Goal: Information Seeking & Learning: Learn about a topic

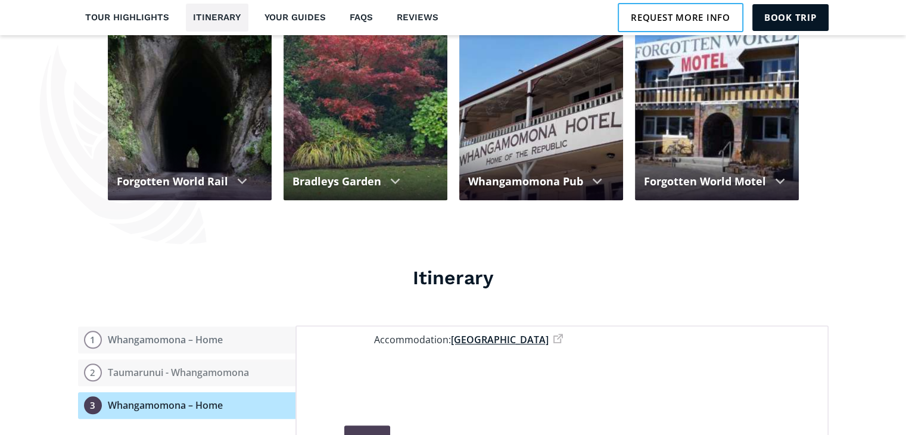
scroll to position [933, 0]
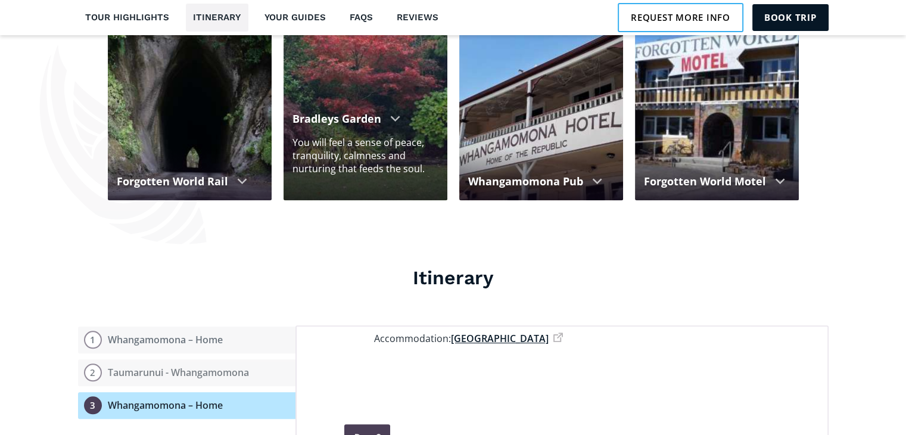
drag, startPoint x: 668, startPoint y: 10, endPoint x: 298, endPoint y: 179, distance: 406.9
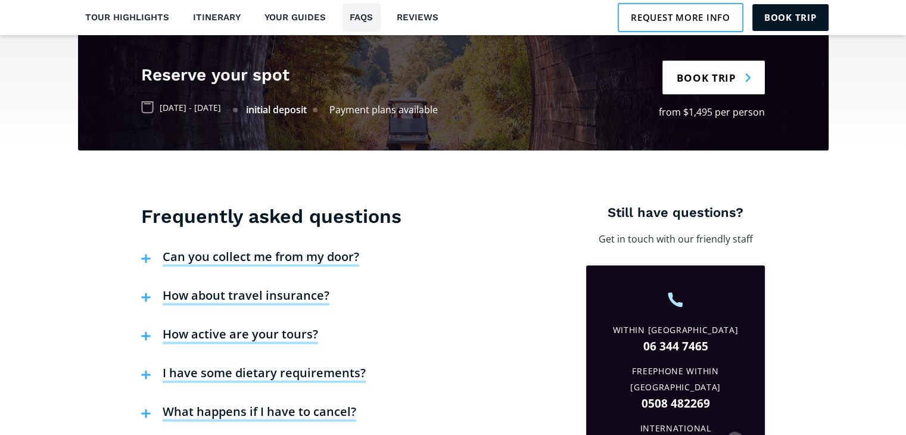
scroll to position [2325, 0]
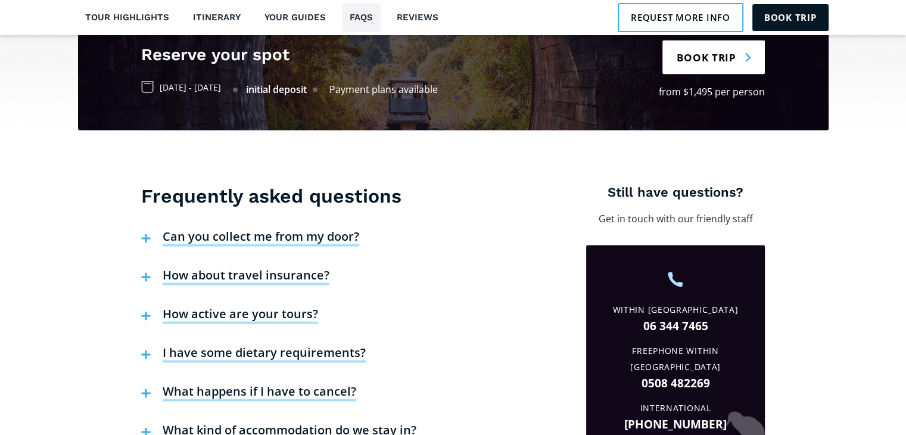
click at [236, 229] on h4 "Can you collect me from my door?" at bounding box center [261, 238] width 197 height 18
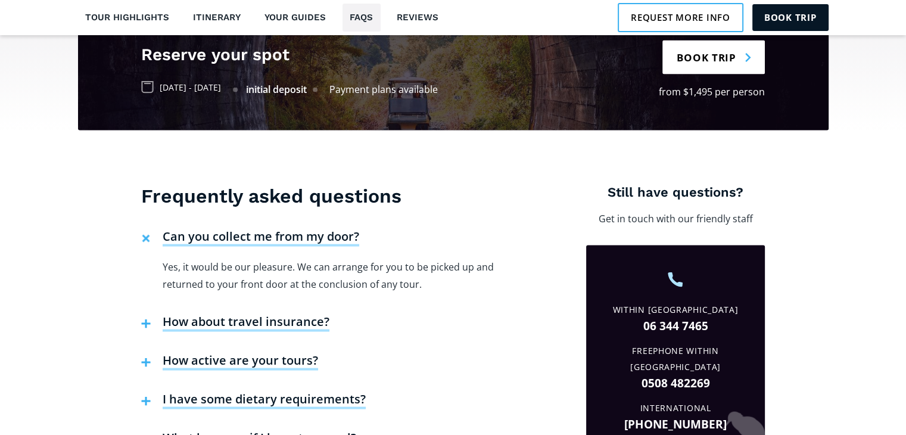
click at [290, 314] on h4 "How about travel insurance?" at bounding box center [246, 323] width 167 height 18
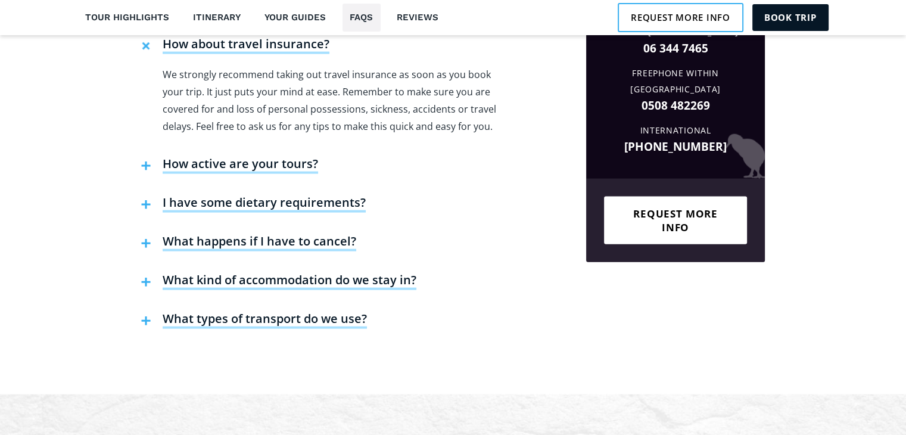
scroll to position [2603, 0]
drag, startPoint x: 287, startPoint y: 225, endPoint x: 288, endPoint y: 232, distance: 6.8
click at [288, 234] on h4 "What happens if I have to cancel?" at bounding box center [260, 243] width 194 height 18
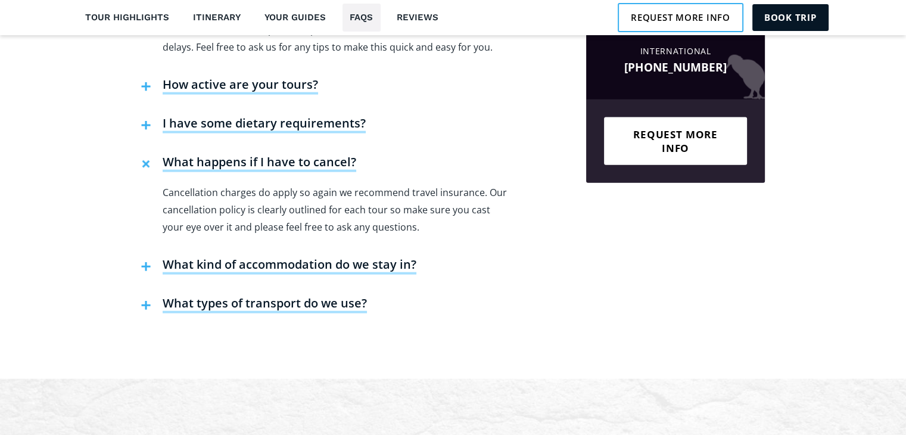
scroll to position [2682, 0]
click at [296, 256] on h4 "What kind of accommodation do we stay in?" at bounding box center [290, 265] width 254 height 18
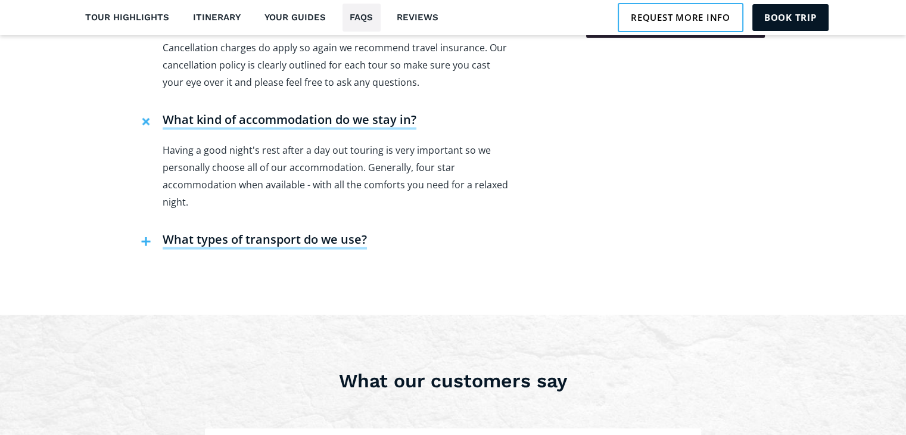
scroll to position [2841, 0]
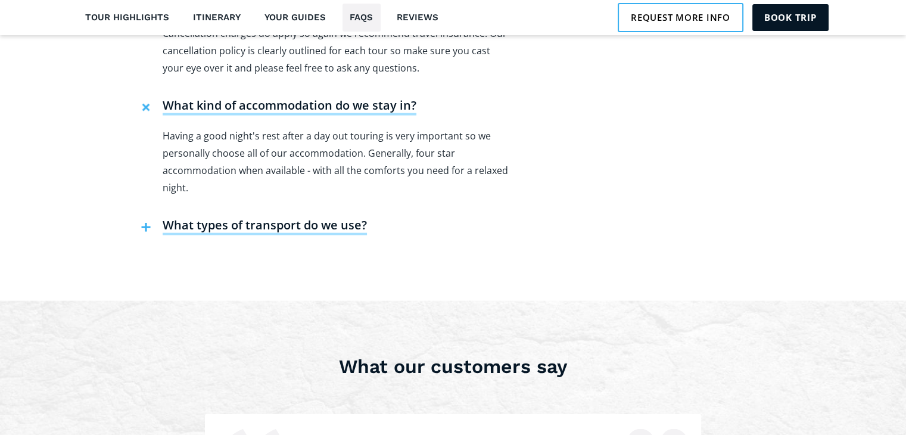
click at [310, 217] on h4 "What types of transport do we use?" at bounding box center [265, 226] width 204 height 18
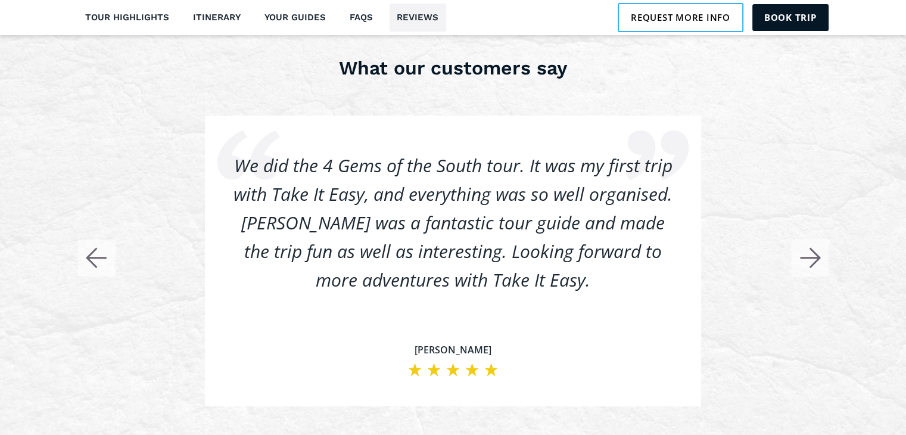
scroll to position [3298, 0]
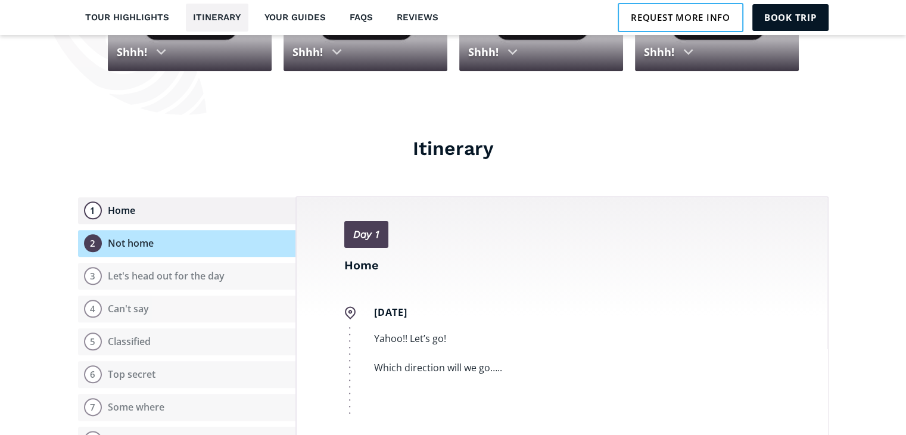
scroll to position [1271, 0]
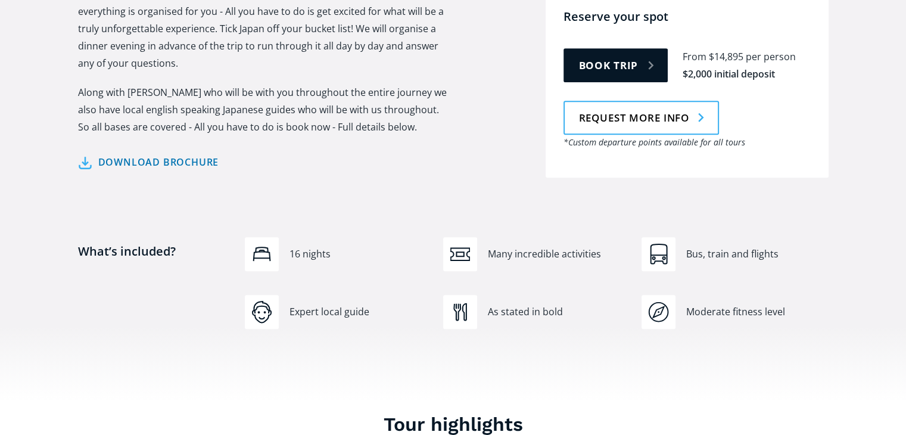
scroll to position [695, 0]
